Goal: Transaction & Acquisition: Purchase product/service

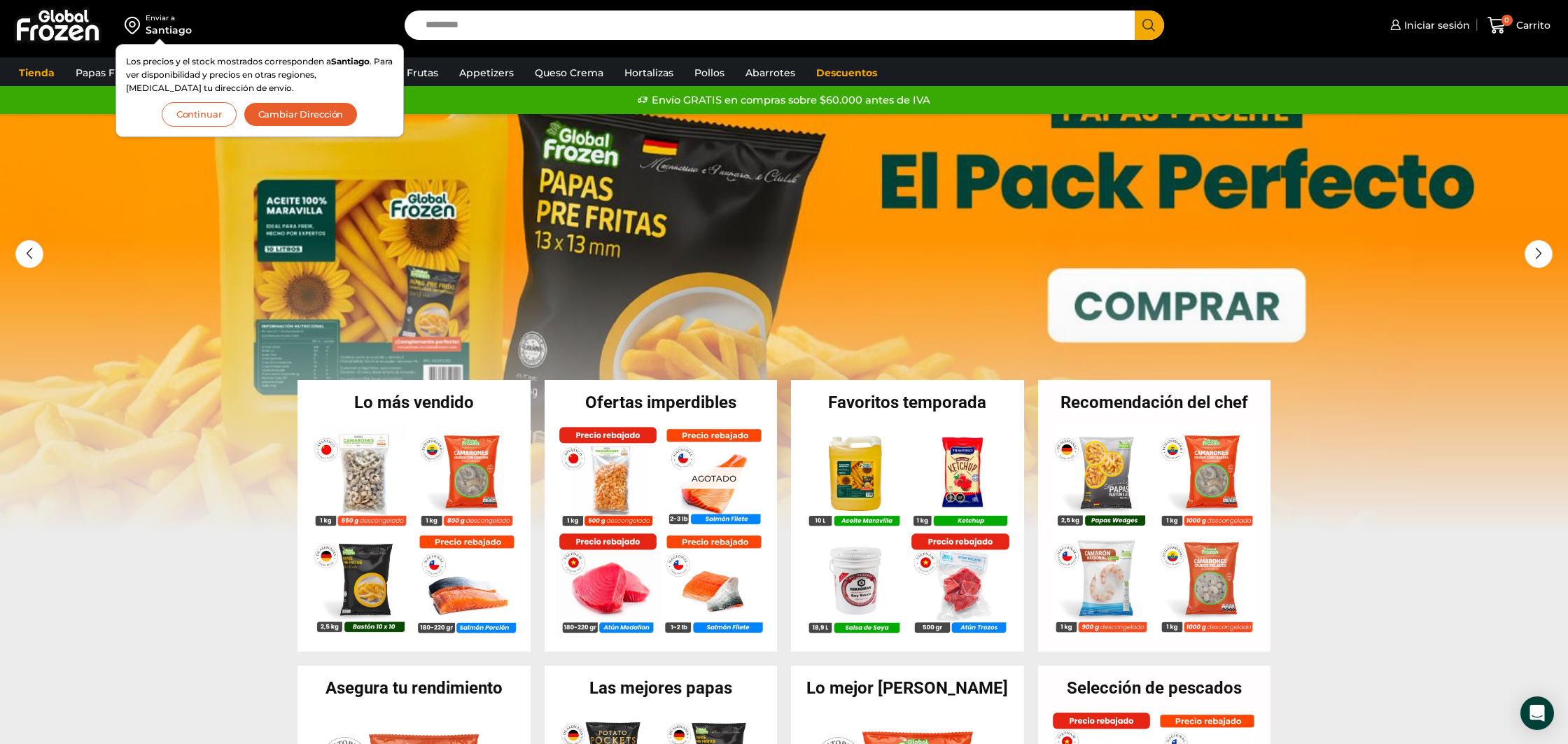
click at [205, 121] on button "Continuar" at bounding box center [199, 114] width 75 height 24
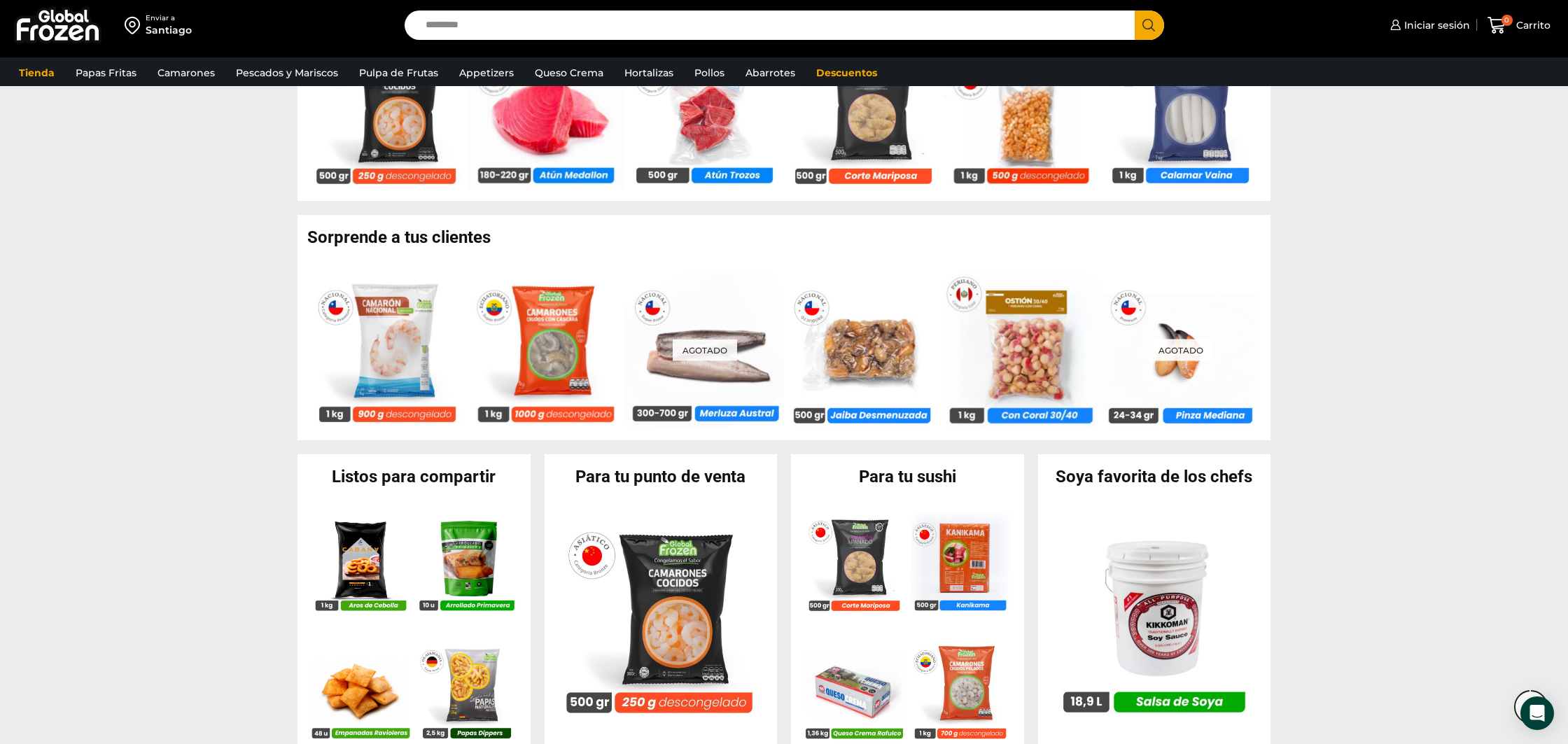
scroll to position [1317, 0]
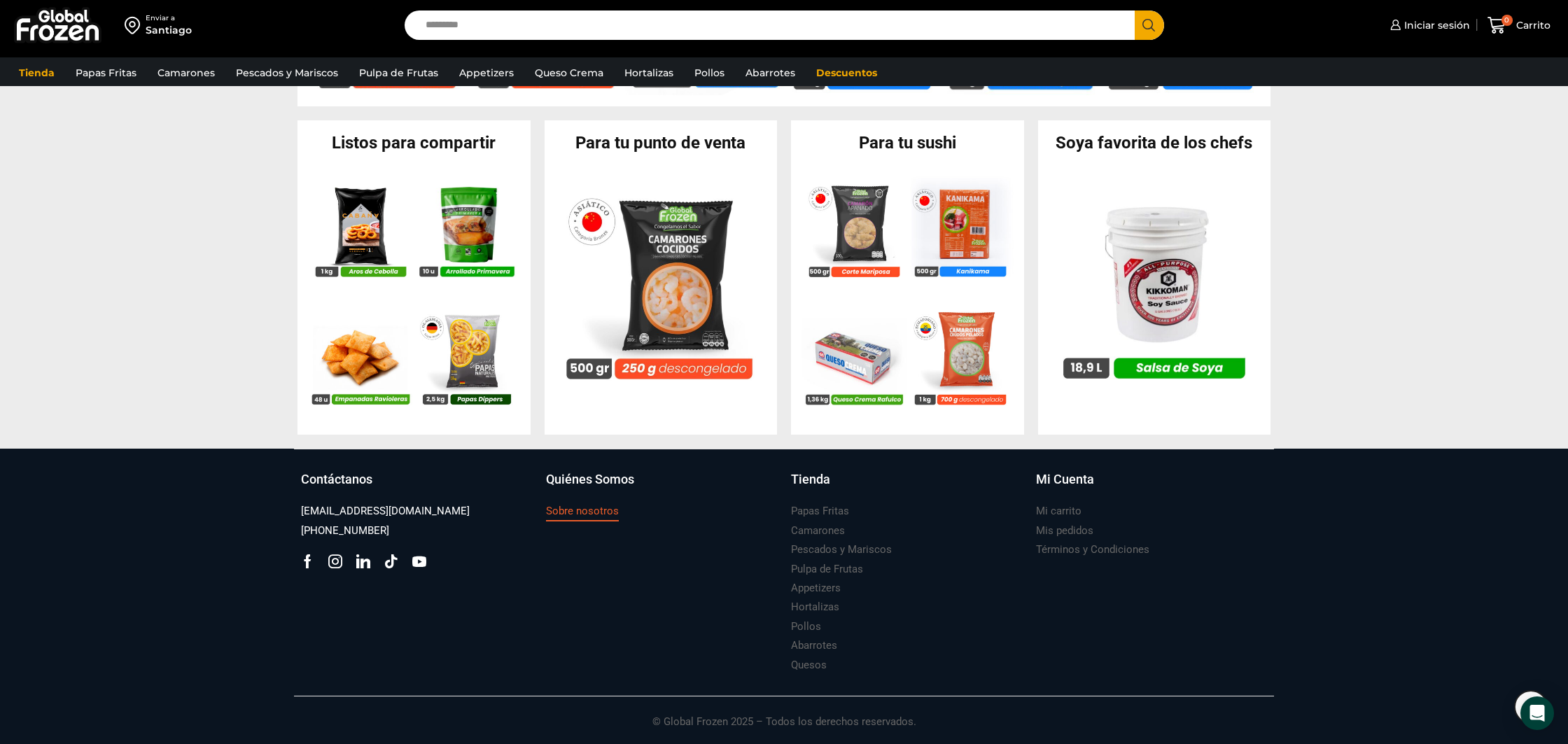
click at [580, 512] on h3 "Sobre nosotros" at bounding box center [582, 511] width 73 height 14
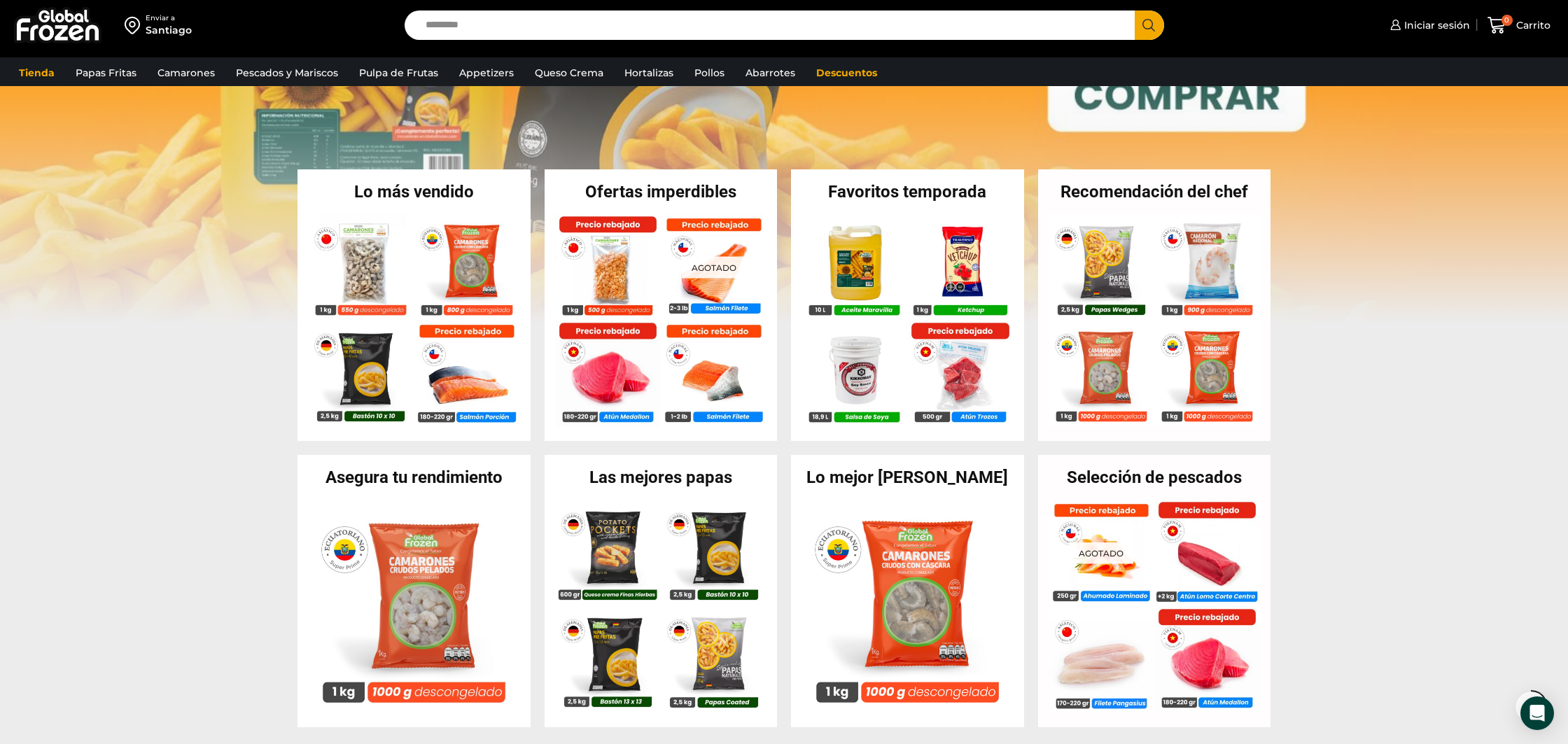
scroll to position [219, 0]
click at [610, 372] on img at bounding box center [607, 369] width 107 height 107
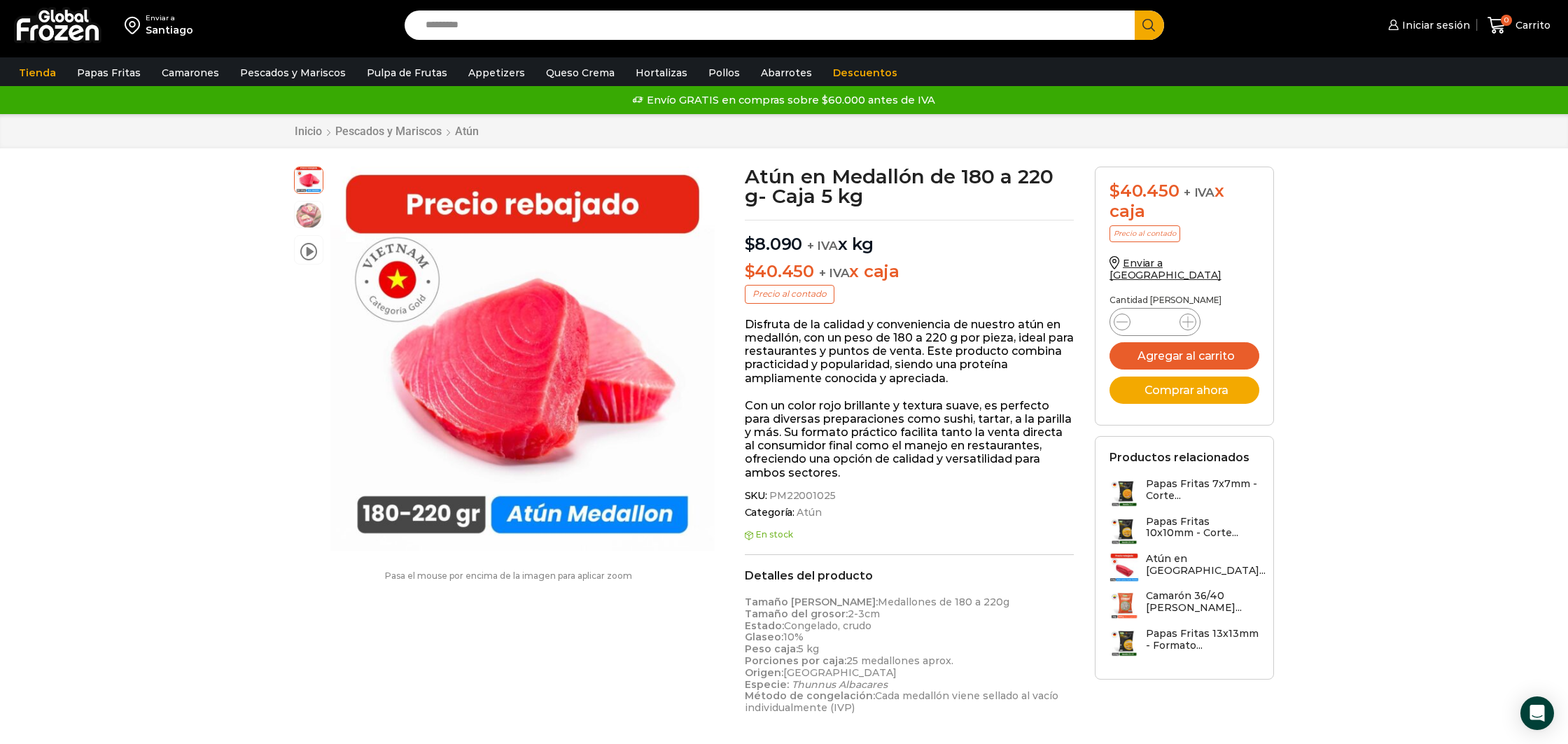
click at [64, 20] on img at bounding box center [57, 25] width 88 height 37
